Goal: Task Accomplishment & Management: Use online tool/utility

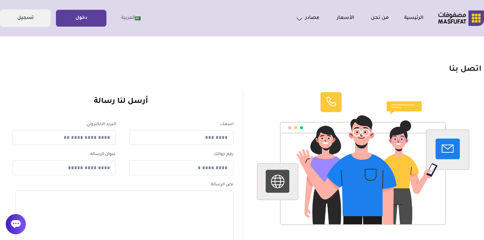
click at [192, 65] on h1 "اتصل بنا" at bounding box center [242, 70] width 478 height 10
click at [76, 22] on link "دخول" at bounding box center [81, 18] width 50 height 15
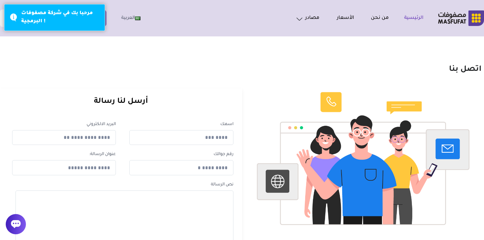
click at [412, 18] on link "الرئيسية" at bounding box center [406, 18] width 35 height 8
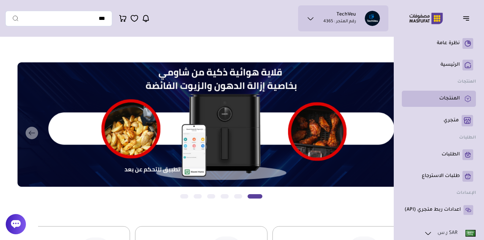
click at [450, 97] on p "المنتجات" at bounding box center [449, 98] width 21 height 7
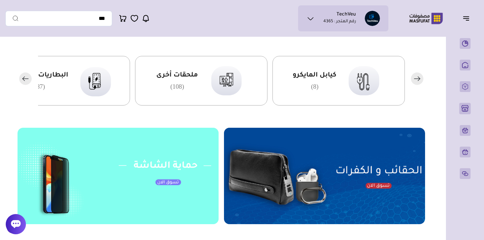
scroll to position [172, 0]
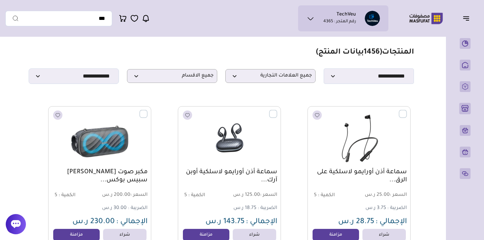
scroll to position [11, 0]
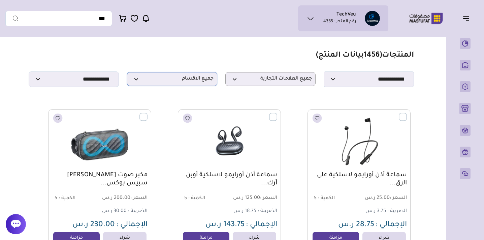
click at [199, 80] on span "جميع الاقسام" at bounding box center [172, 79] width 83 height 6
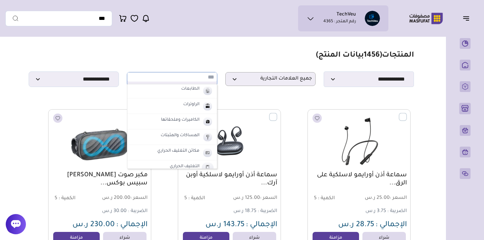
scroll to position [153, 0]
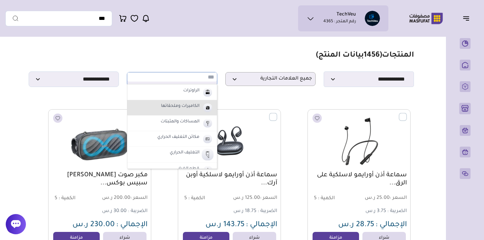
click at [184, 110] on label "الكاميرات وملحقاتها" at bounding box center [180, 106] width 40 height 9
select select "**"
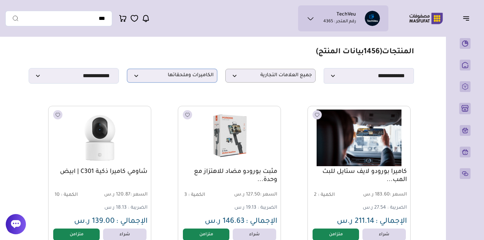
scroll to position [0, 0]
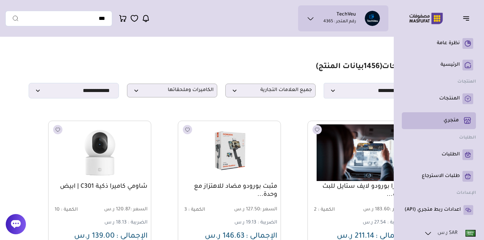
click at [450, 120] on p "متجري ( 0 )" at bounding box center [450, 120] width 15 height 7
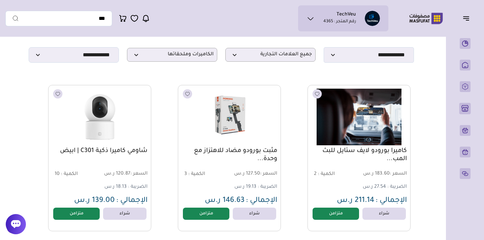
scroll to position [42, 0]
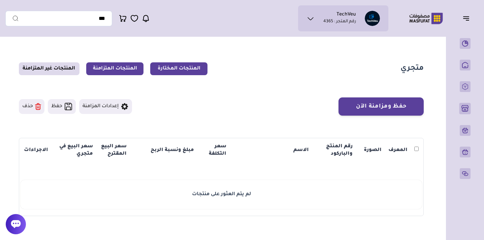
click at [93, 69] on link "المنتجات المتزامنة" at bounding box center [114, 68] width 57 height 13
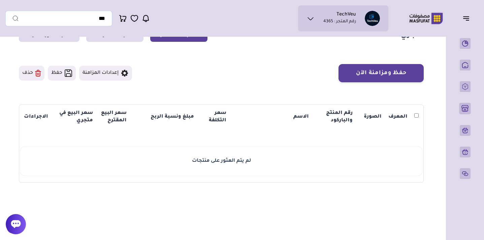
scroll to position [38, 0]
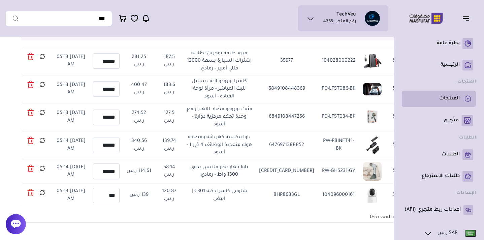
click at [452, 100] on p "المنتجات" at bounding box center [449, 98] width 21 height 7
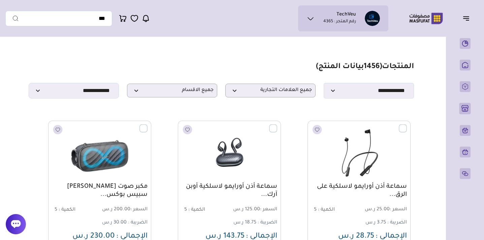
click at [312, 18] on icon at bounding box center [310, 18] width 5 height 2
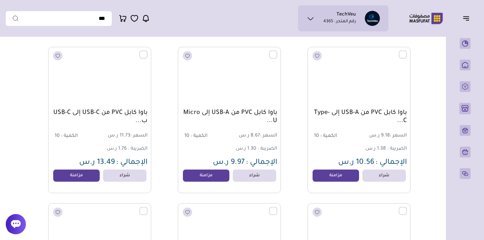
scroll to position [10218, 0]
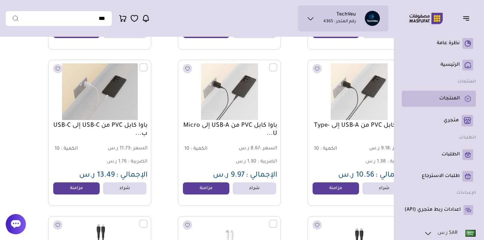
click at [454, 102] on link "المنتجات" at bounding box center [438, 98] width 69 height 11
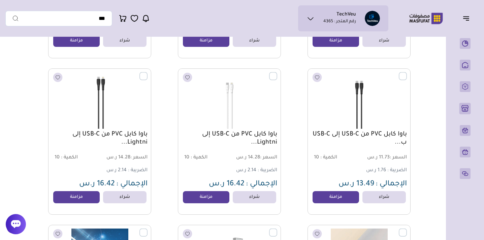
scroll to position [10366, 0]
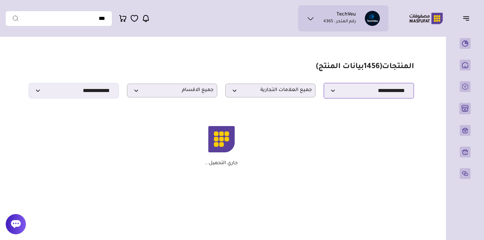
click at [374, 89] on select "**********" at bounding box center [369, 90] width 90 height 15
select select "*"
click at [324, 83] on select "**********" at bounding box center [369, 90] width 90 height 15
click at [269, 91] on span "جميع العلامات التجارية" at bounding box center [270, 90] width 83 height 6
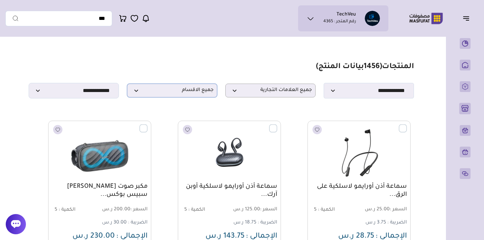
click at [172, 85] on p "جميع الاقسام" at bounding box center [172, 91] width 90 height 14
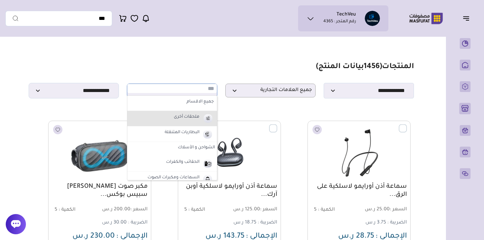
click at [181, 116] on label "ملحقات أخرى" at bounding box center [187, 117] width 28 height 9
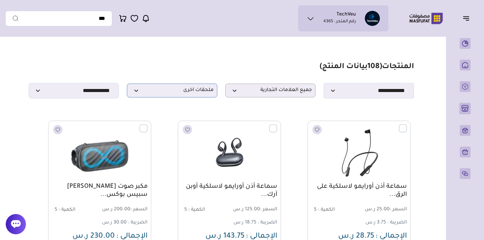
click at [193, 89] on span "ملحقات أخرى" at bounding box center [172, 90] width 83 height 6
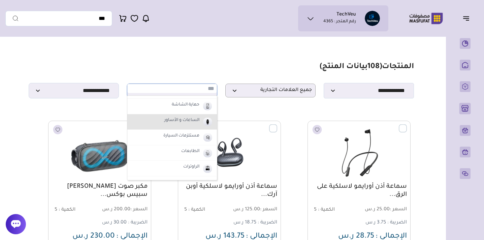
scroll to position [90, 0]
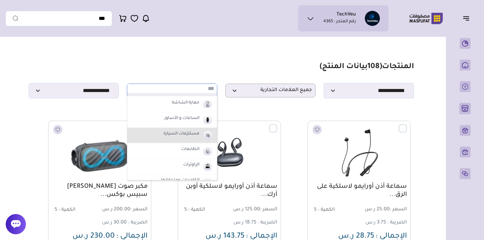
click at [190, 136] on label "مستلزمات السيارة" at bounding box center [181, 134] width 38 height 9
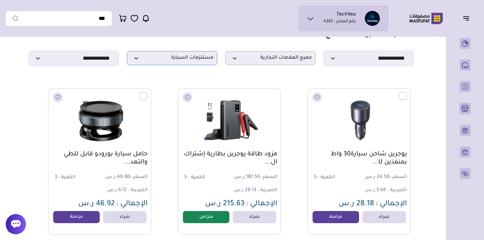
scroll to position [0, 0]
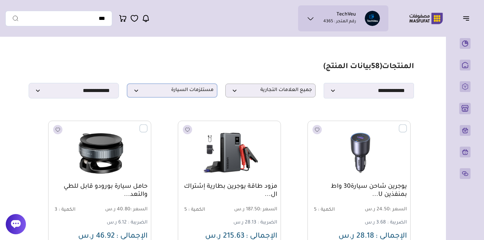
click at [200, 91] on span "مستلزمات السيارة" at bounding box center [172, 90] width 83 height 6
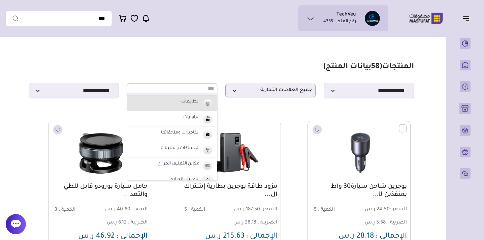
scroll to position [146, 0]
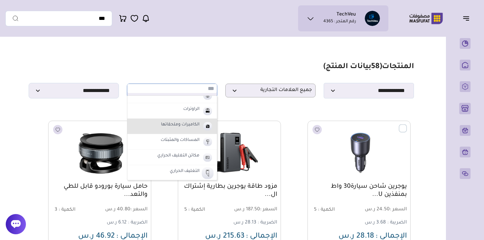
click at [189, 125] on label "الكاميرات وملحقاتها" at bounding box center [180, 125] width 40 height 9
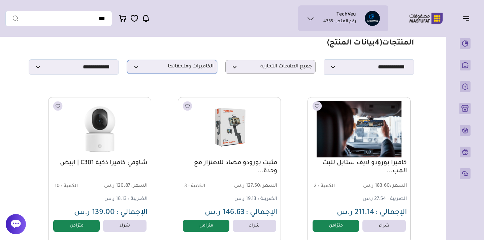
scroll to position [28, 0]
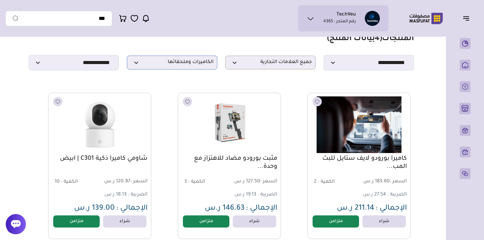
click at [193, 64] on span "الكاميرات وملحقاتها" at bounding box center [172, 62] width 83 height 6
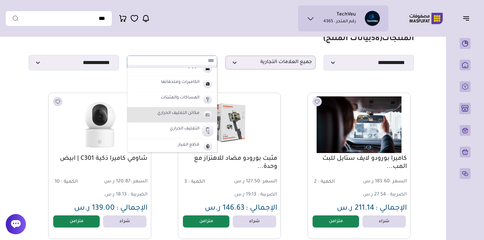
scroll to position [163, 0]
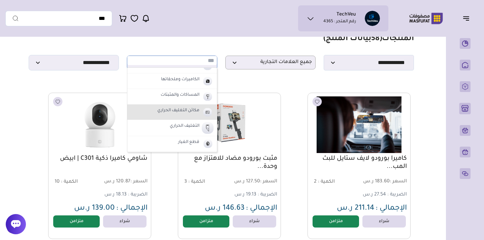
click at [190, 110] on label "مكائن التغليف الحراري" at bounding box center [178, 110] width 44 height 9
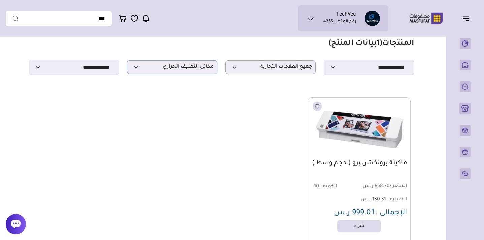
scroll to position [0, 0]
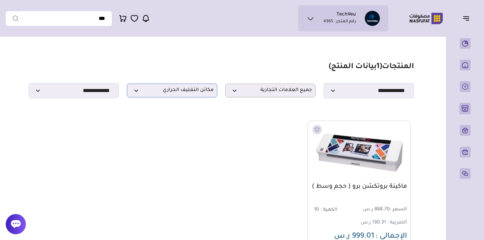
click at [183, 94] on p "مكائن التغليف الحراري" at bounding box center [172, 91] width 90 height 14
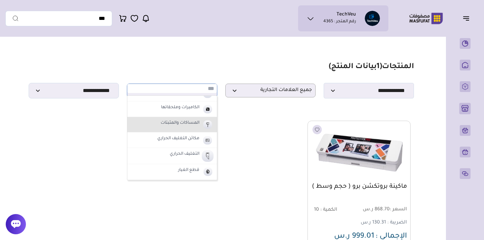
click at [183, 122] on label "المساكات والمثبتات" at bounding box center [180, 123] width 41 height 9
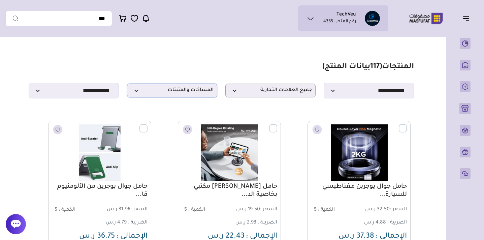
click at [184, 89] on span "المساكات والمثبتات" at bounding box center [172, 90] width 83 height 6
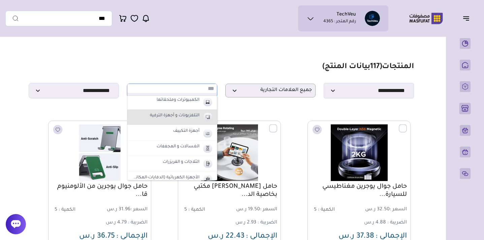
scroll to position [280, 0]
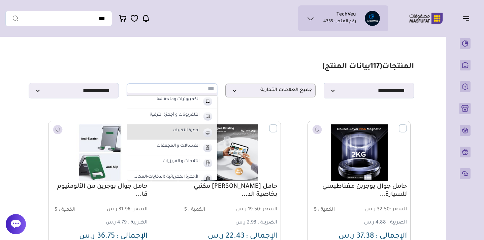
click at [188, 133] on label "أجهزة التكييف" at bounding box center [186, 130] width 28 height 9
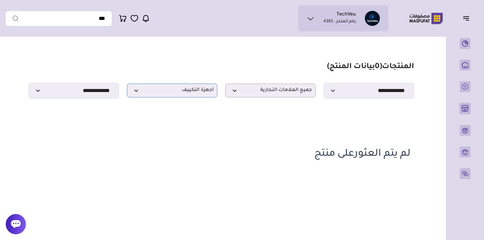
click at [202, 91] on span "أجهزة التكييف" at bounding box center [172, 90] width 83 height 6
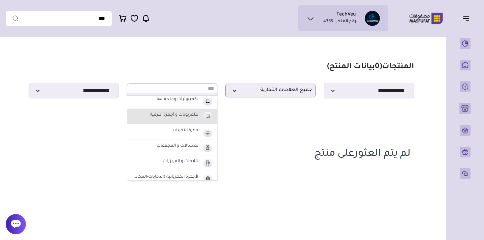
click at [191, 120] on li "التلفزيونات و أجهزة الترفية" at bounding box center [172, 116] width 90 height 15
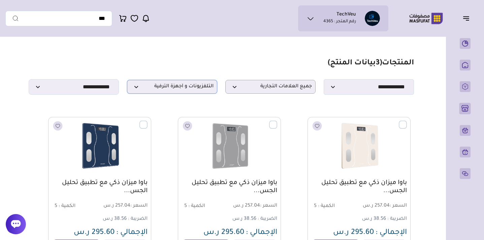
scroll to position [0, 0]
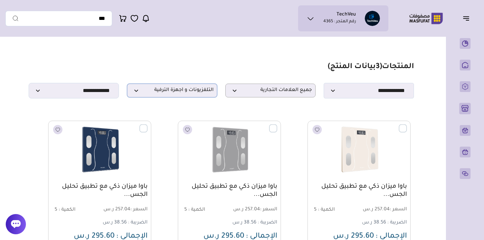
click at [185, 95] on p "التلفزيونات و أجهزة الترفية" at bounding box center [172, 91] width 90 height 14
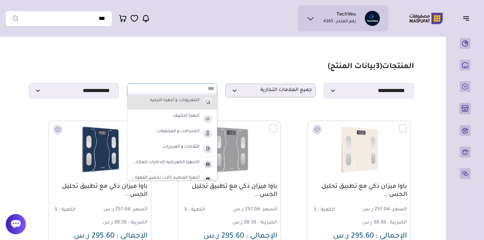
scroll to position [299, 0]
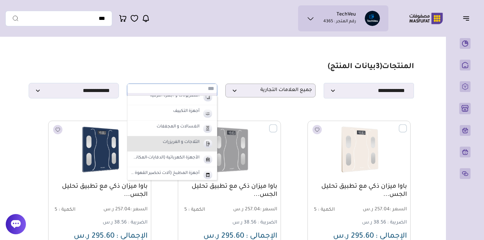
click at [191, 147] on li "الثلاجات و الفريزرات" at bounding box center [172, 143] width 90 height 15
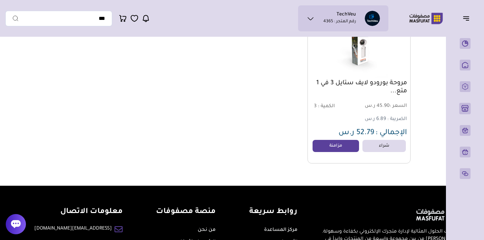
scroll to position [106, 0]
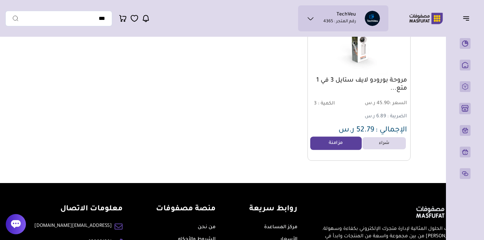
click at [347, 140] on link "مزامنة" at bounding box center [335, 142] width 51 height 13
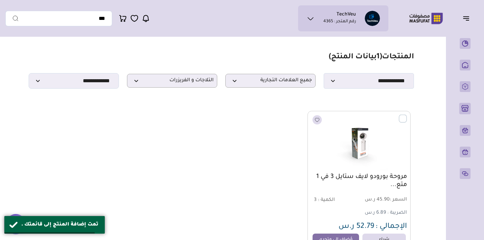
scroll to position [9, 0]
click at [204, 80] on span "الثلاجات و الفريزرات" at bounding box center [172, 81] width 83 height 6
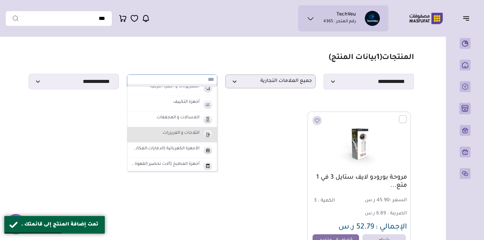
scroll to position [302, 0]
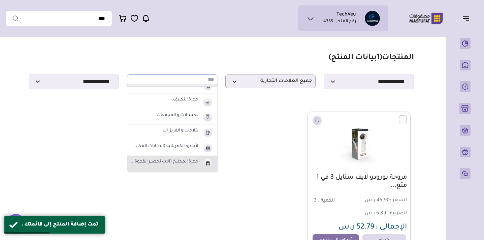
click at [187, 161] on label "أجهزة المطبخ (آلات تحضير القهوة - الأفران)" at bounding box center [164, 162] width 71 height 9
select select "**"
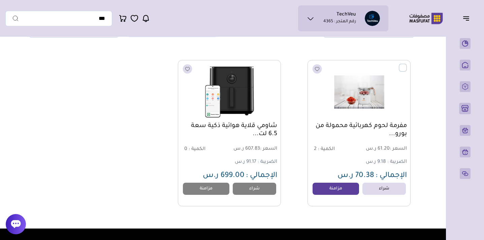
scroll to position [0, 0]
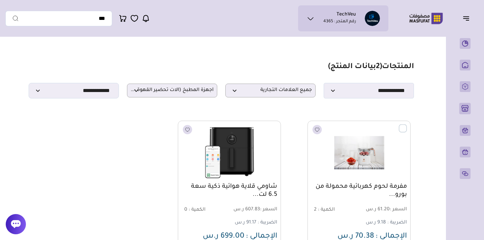
click at [468, 17] on icon "button" at bounding box center [465, 17] width 5 height 0
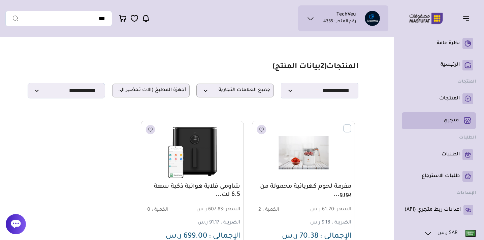
click at [455, 122] on p "متجري ( 0 )" at bounding box center [450, 120] width 15 height 7
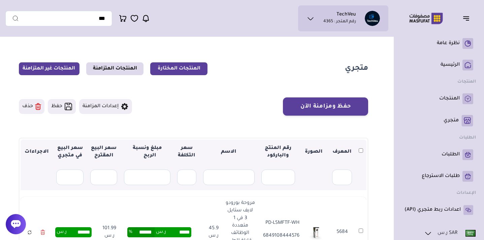
click at [55, 66] on link "المنتجات غير المتزامنة" at bounding box center [49, 68] width 61 height 13
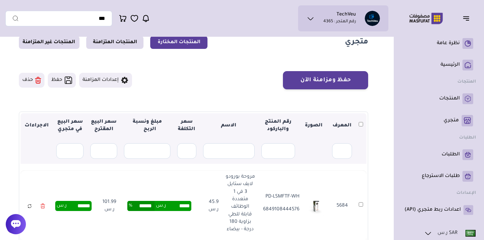
scroll to position [27, 0]
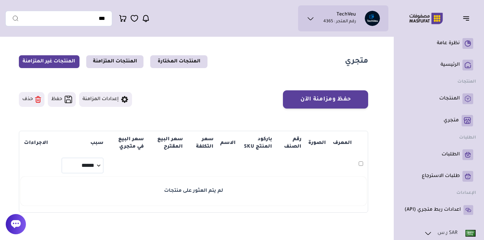
scroll to position [6, 0]
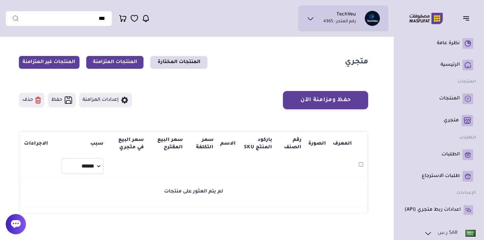
click at [128, 62] on link "المنتجات المتزامنة" at bounding box center [114, 62] width 57 height 13
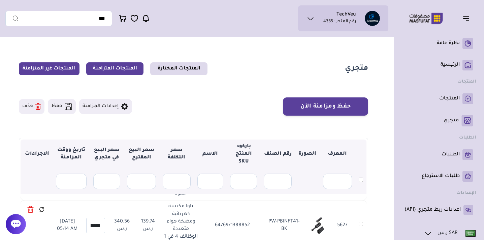
click at [58, 67] on link "المنتجات غير المتزامنة" at bounding box center [49, 68] width 61 height 13
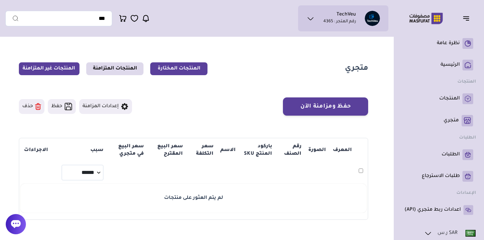
click at [187, 69] on link "المنتجات المختارة" at bounding box center [178, 68] width 57 height 13
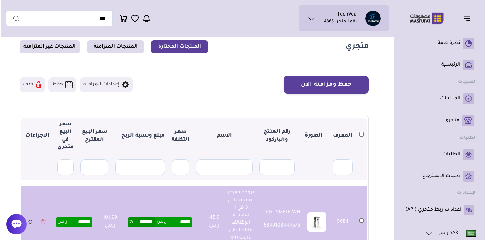
scroll to position [21, 0]
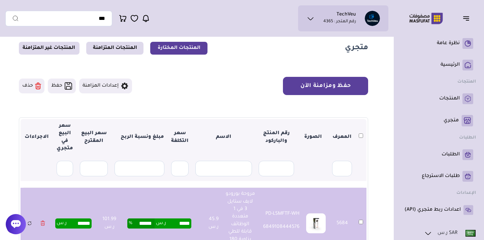
click at [334, 87] on button "حفظ ومزامنة الآن" at bounding box center [325, 86] width 85 height 18
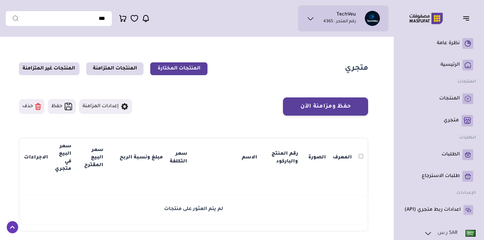
scroll to position [21, 0]
